Goal: Check status

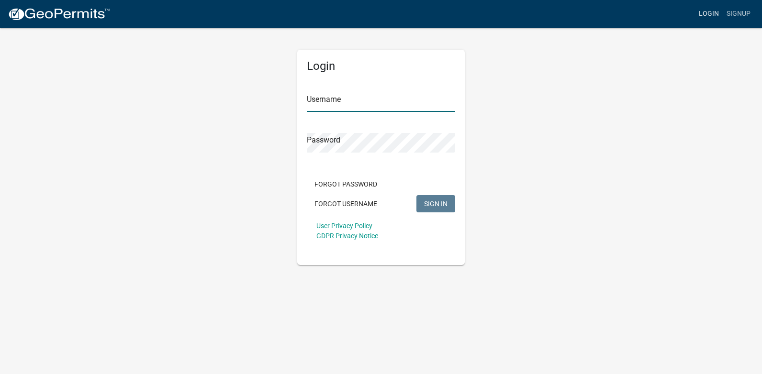
type input "[PERSON_NAME][EMAIL_ADDRESS][PERSON_NAME][DOMAIN_NAME]"
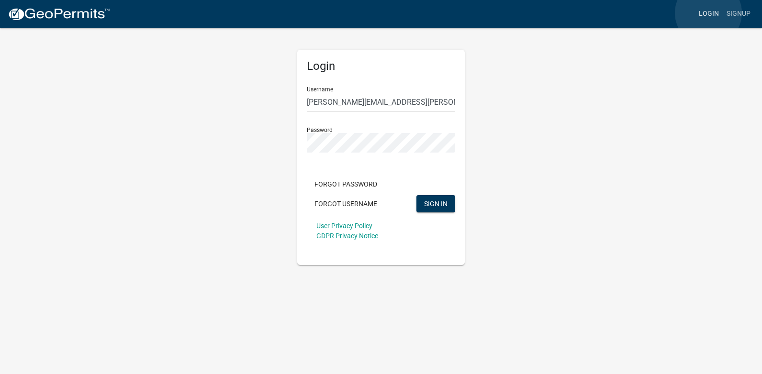
click at [709, 13] on link "Login" at bounding box center [709, 14] width 28 height 18
click at [438, 206] on span "SIGN IN" at bounding box center [435, 204] width 23 height 8
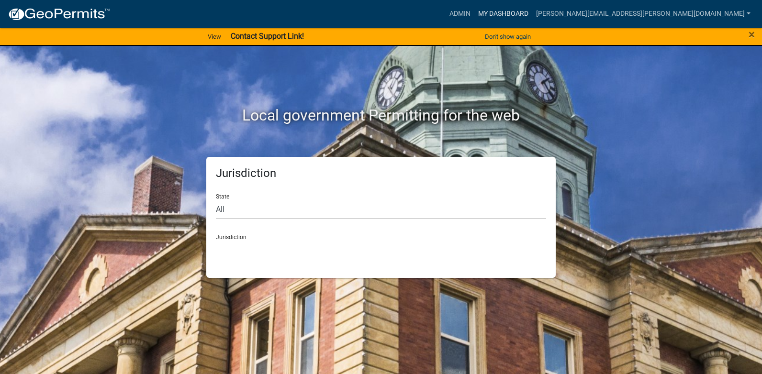
click at [532, 15] on link "My Dashboard" at bounding box center [503, 14] width 58 height 18
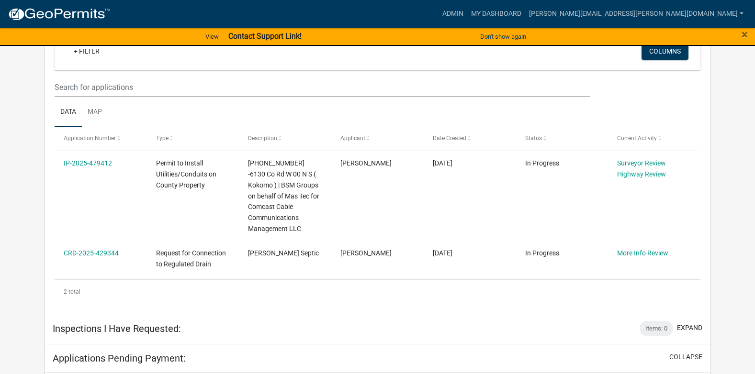
scroll to position [211, 0]
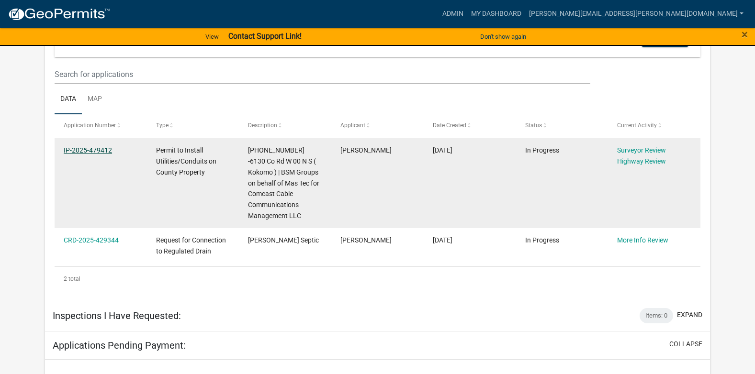
click at [99, 150] on link "IP-2025-479412" at bounding box center [88, 150] width 48 height 8
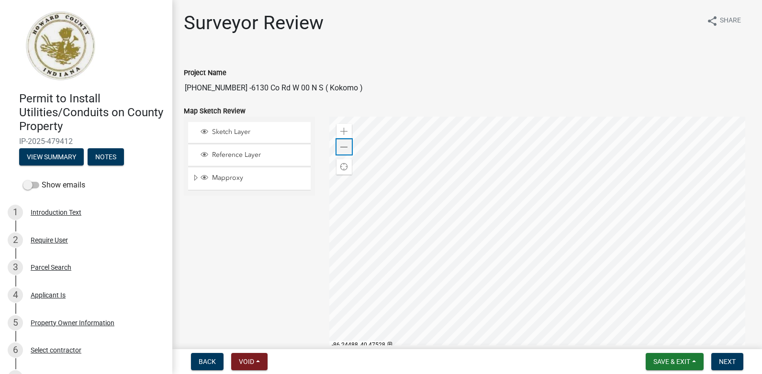
click at [343, 148] on span at bounding box center [344, 148] width 8 height 8
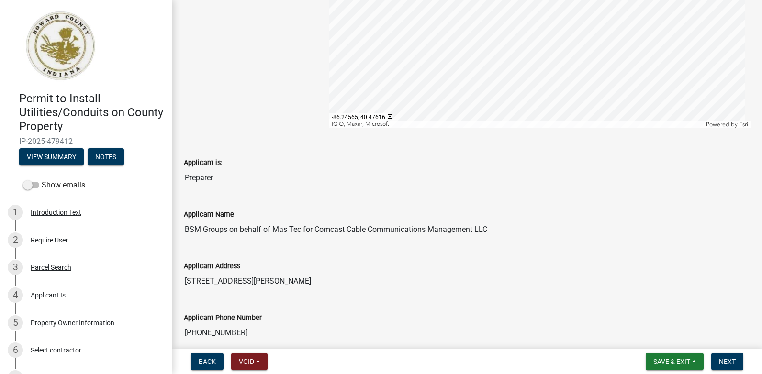
scroll to position [208, 0]
